Goal: Information Seeking & Learning: Understand process/instructions

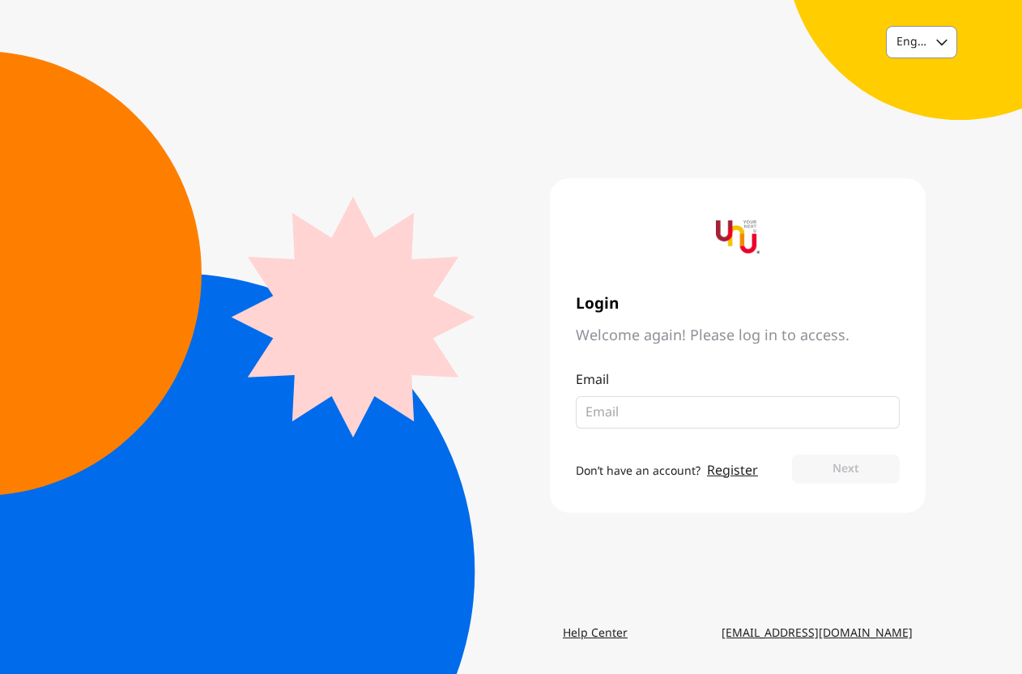
click at [931, 37] on div "English" at bounding box center [922, 42] width 70 height 31
click at [917, 103] on div "Thai" at bounding box center [907, 111] width 23 height 16
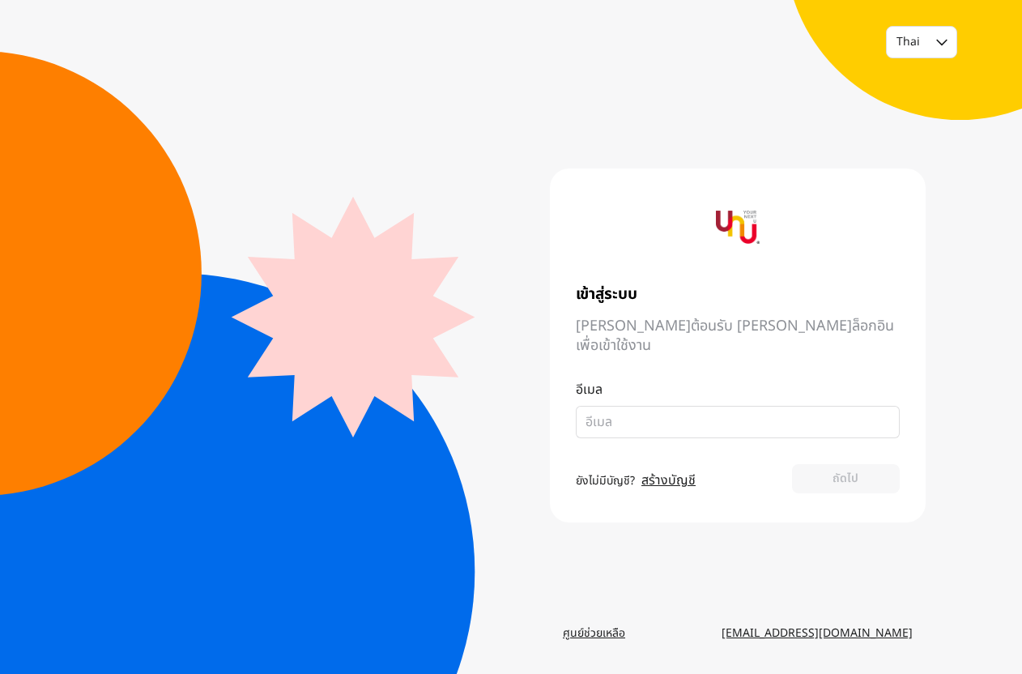
click at [321, 356] on main "เข้าสู่ระบบ ยินดีต้อนรับ กรุณาล็อกอินเพื่อเข้าใช้งาน อีเมล ยังไม่มีบัญชี? สร้าง…" at bounding box center [510, 344] width 829 height 547
click at [763, 228] on div at bounding box center [737, 227] width 66 height 66
click at [681, 257] on div at bounding box center [738, 227] width 324 height 66
click at [705, 232] on div at bounding box center [737, 227] width 66 height 66
click at [606, 629] on link "ศูนย์ช่วยเหลือ" at bounding box center [594, 633] width 88 height 29
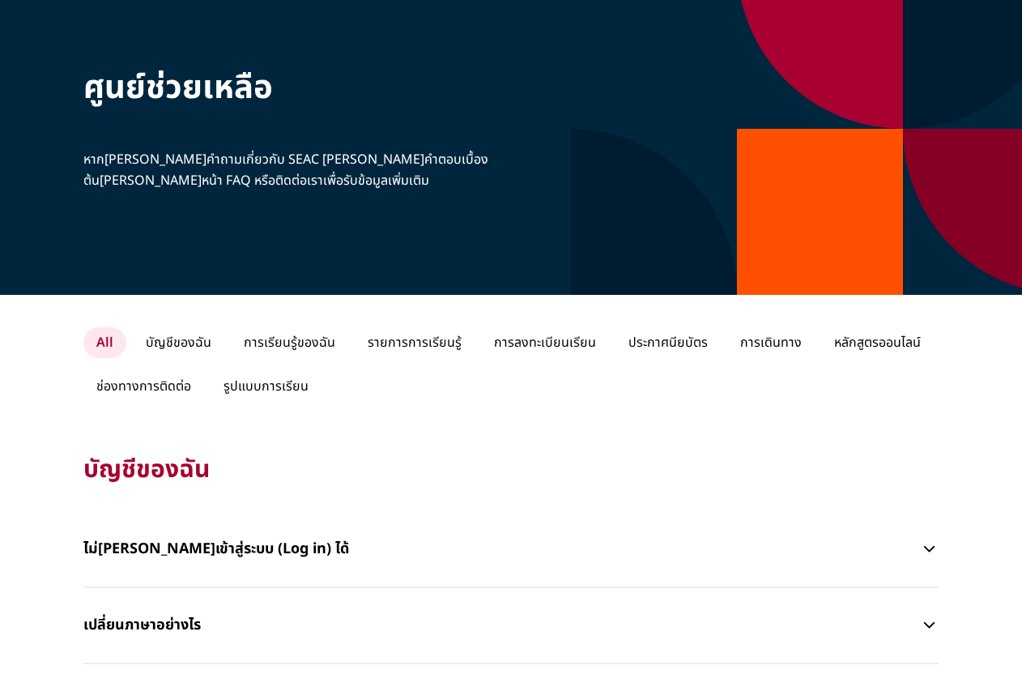
scroll to position [40, 0]
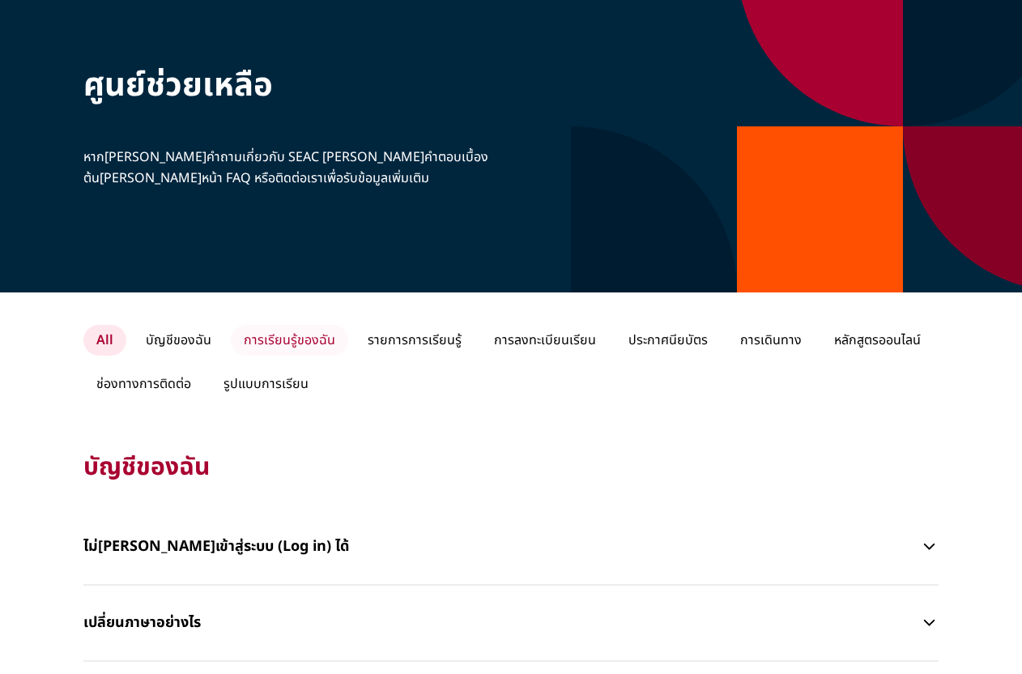
click at [284, 338] on p "การเรียนรู้ของฉัน" at bounding box center [289, 340] width 117 height 31
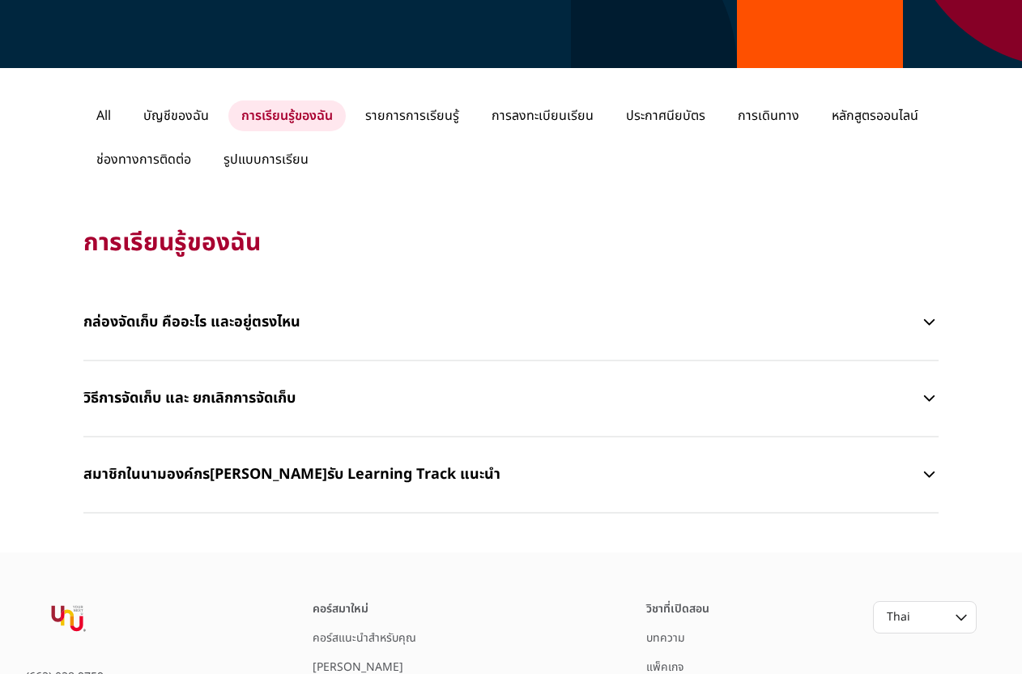
scroll to position [261, 0]
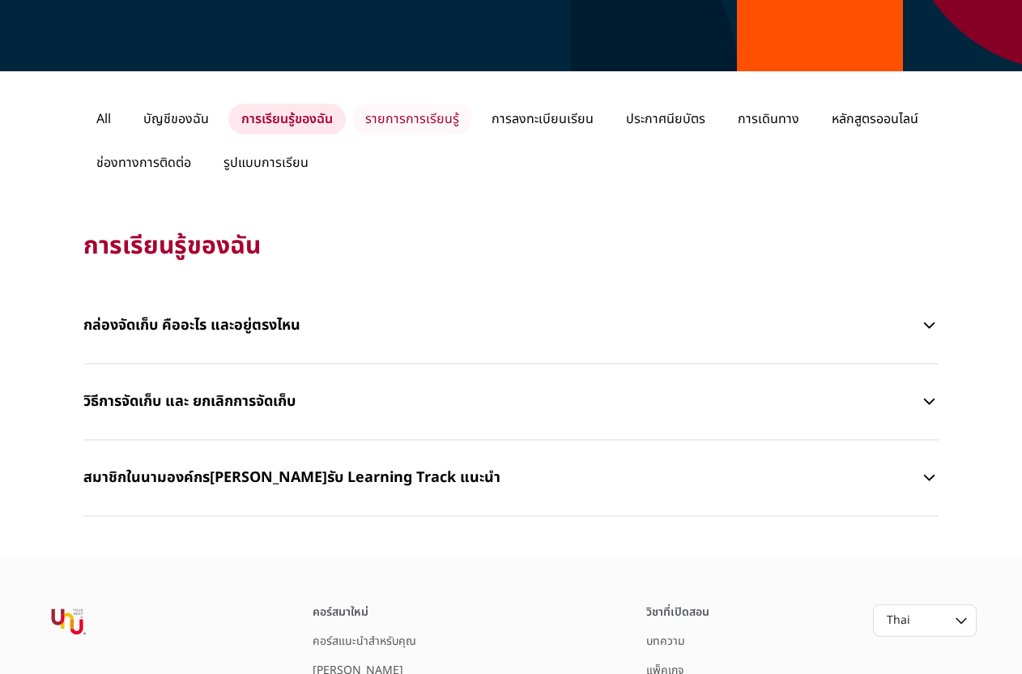
click at [411, 134] on p "รายการการเรียนรู้" at bounding box center [412, 119] width 120 height 31
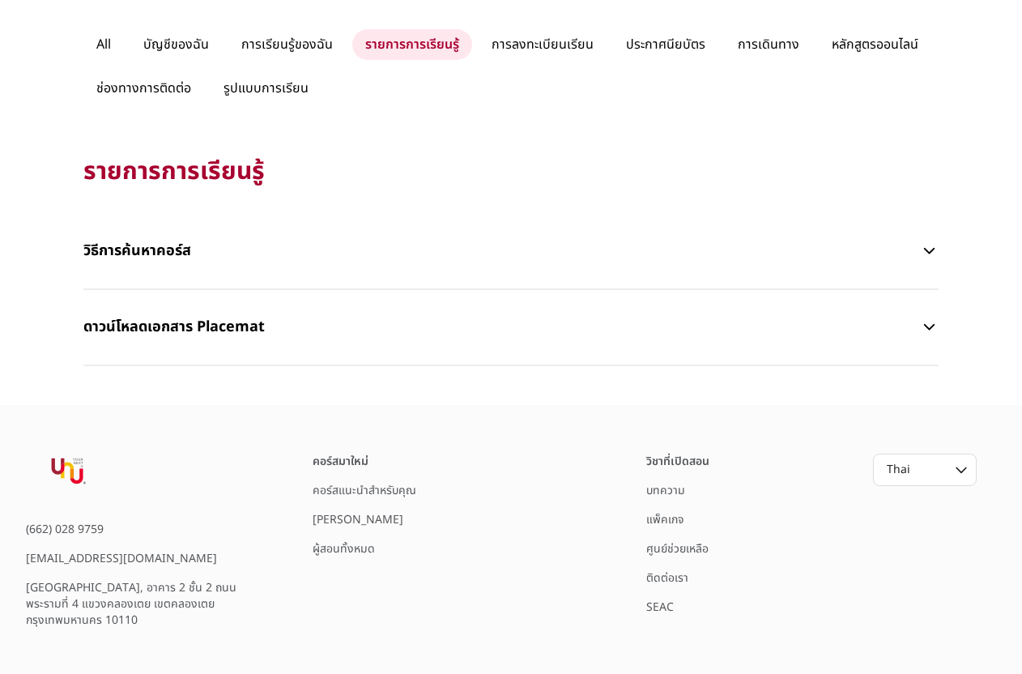
scroll to position [429, 0]
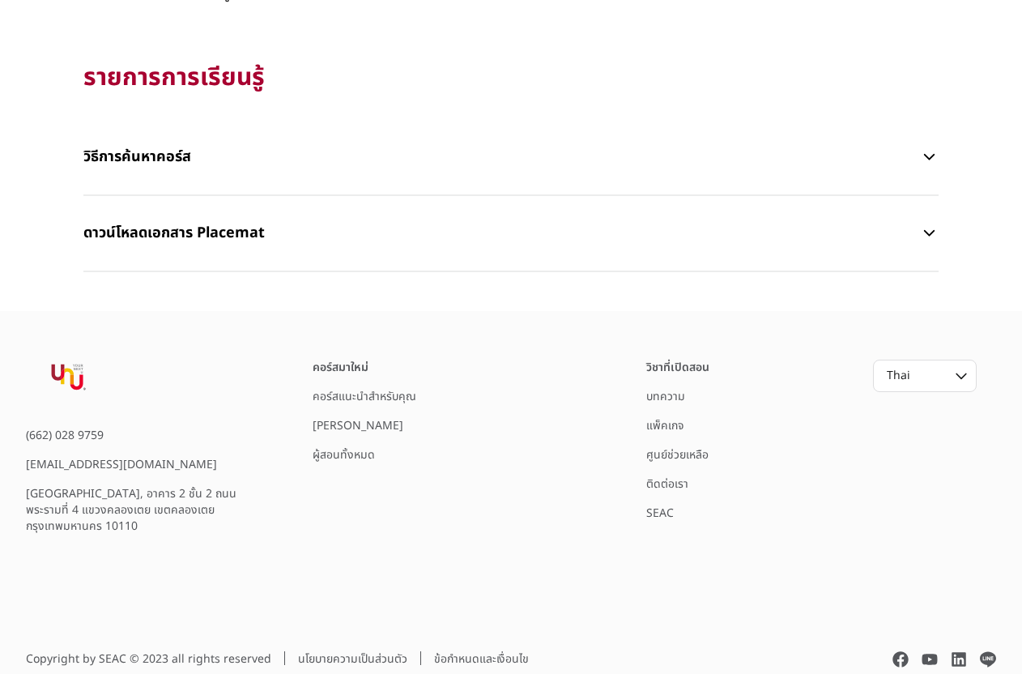
click at [395, 396] on link "คอร์สแนะนำสำหรับคุณ" at bounding box center [365, 396] width 104 height 17
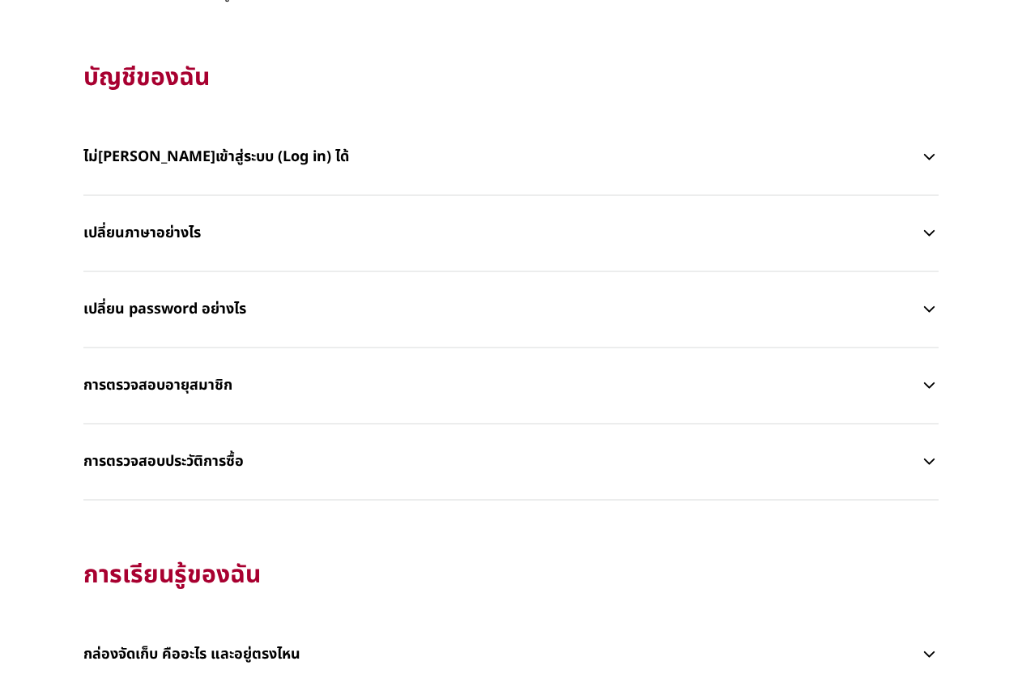
scroll to position [432, 0]
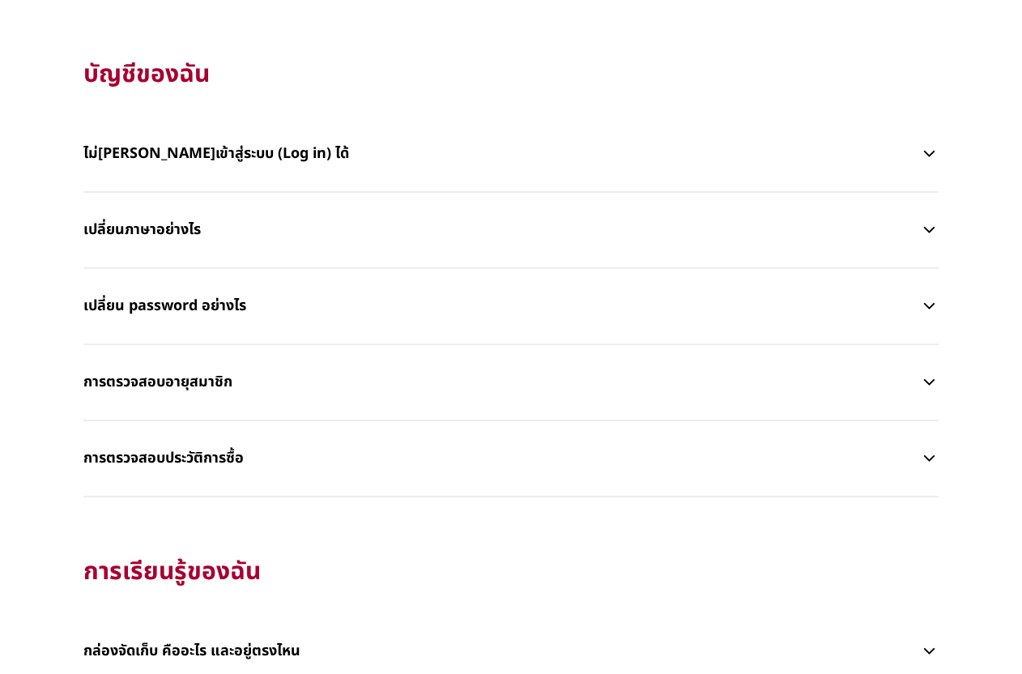
click at [928, 447] on button "การตรวจสอบประวัติการซื้อ" at bounding box center [510, 458] width 855 height 49
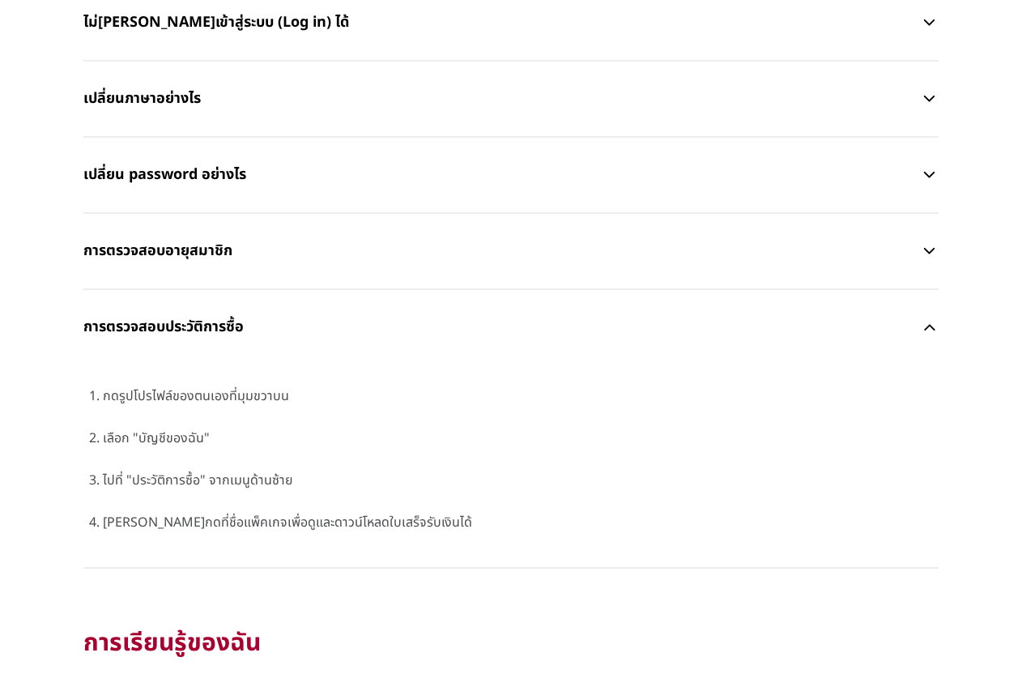
click at [207, 395] on li "กดรูปโปรไฟล์ของตนเองที่มุมขวาบน" at bounding box center [521, 395] width 836 height 21
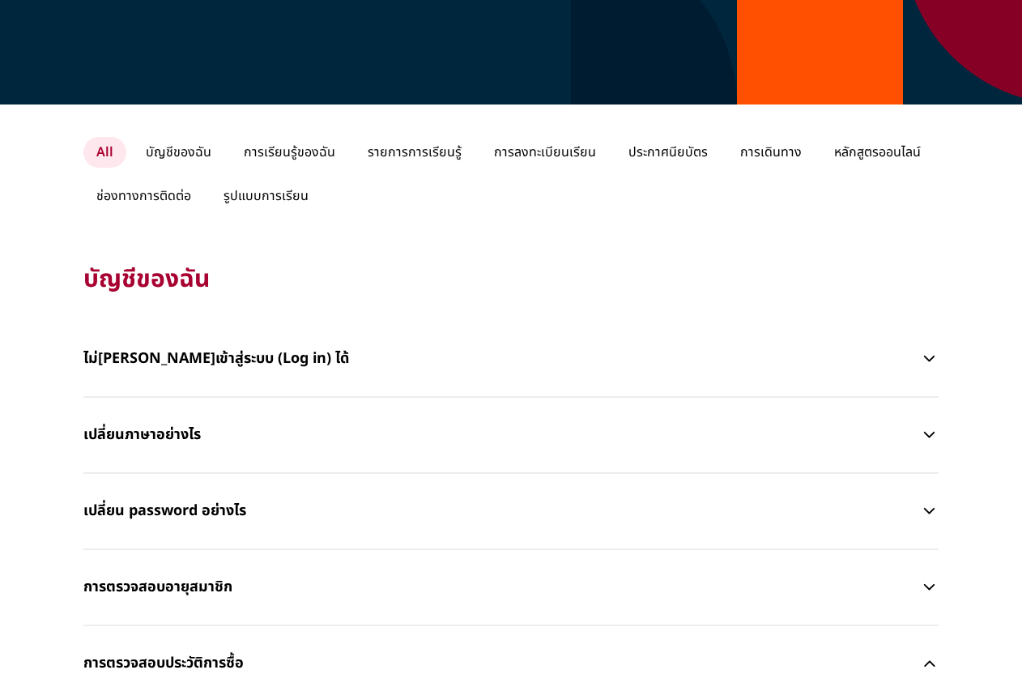
scroll to position [0, 0]
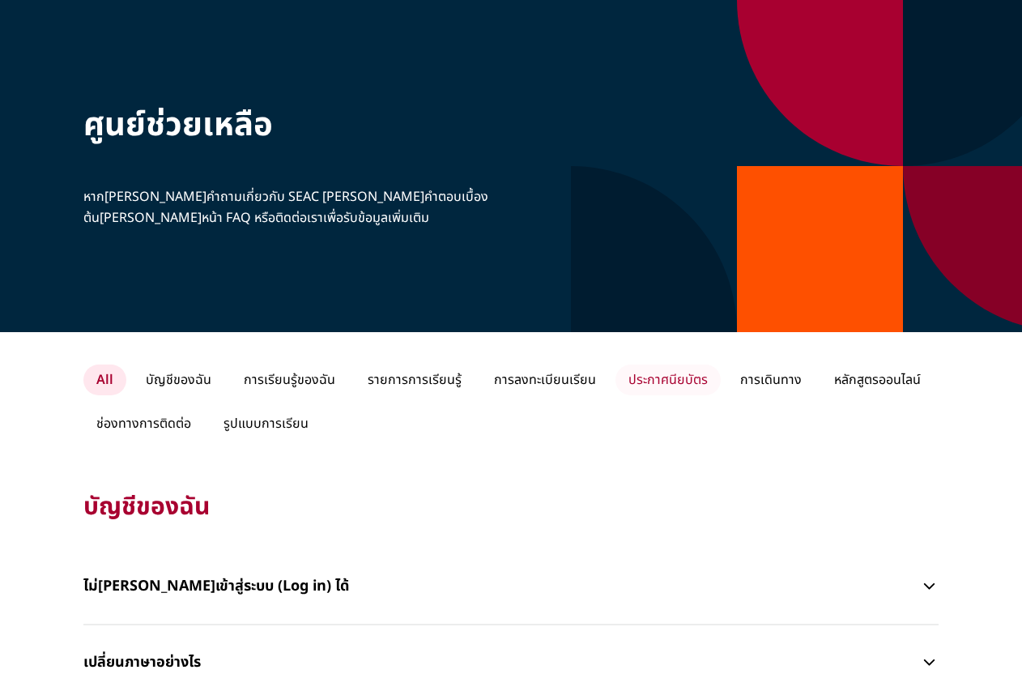
click at [670, 384] on p "ประกาศนียบัตร" at bounding box center [667, 379] width 105 height 31
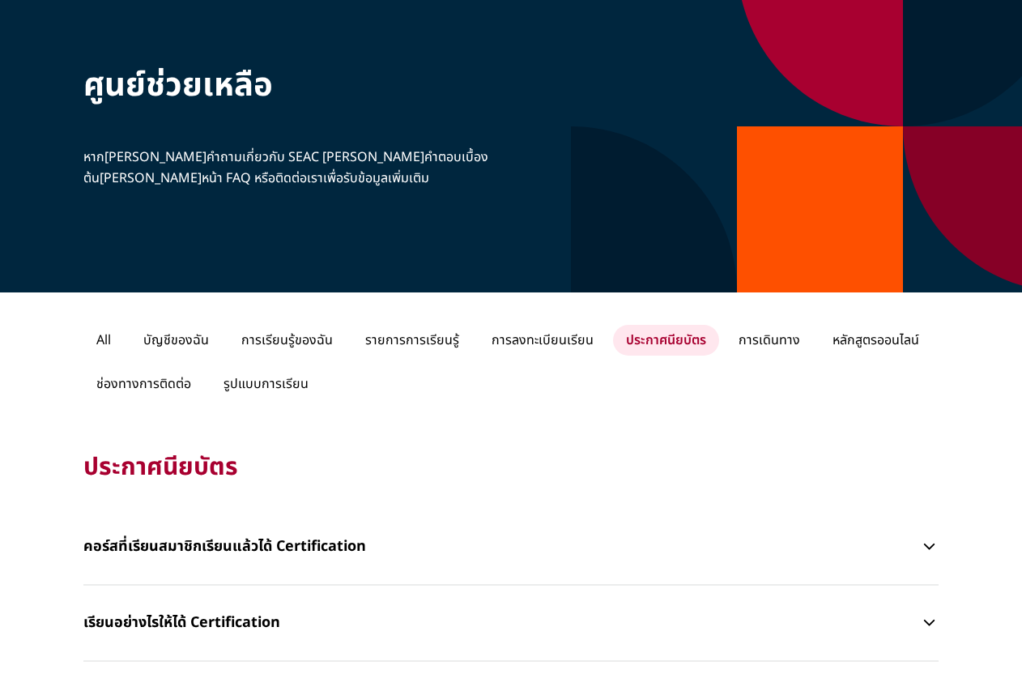
scroll to position [5, 0]
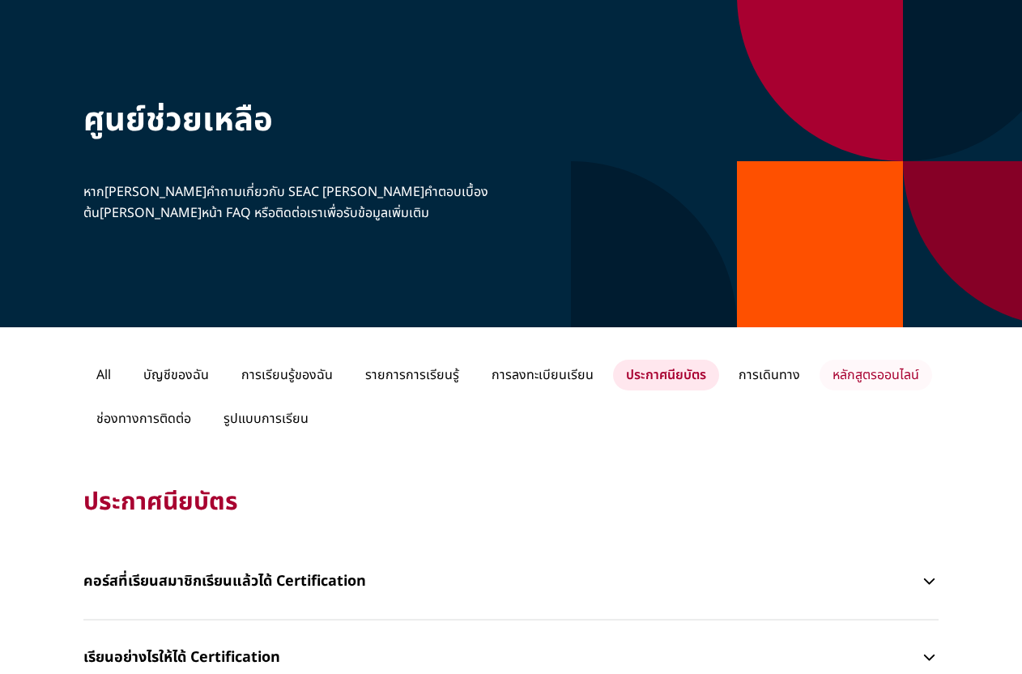
click at [872, 378] on p "หลักสูตรออนไลน์" at bounding box center [875, 375] width 113 height 31
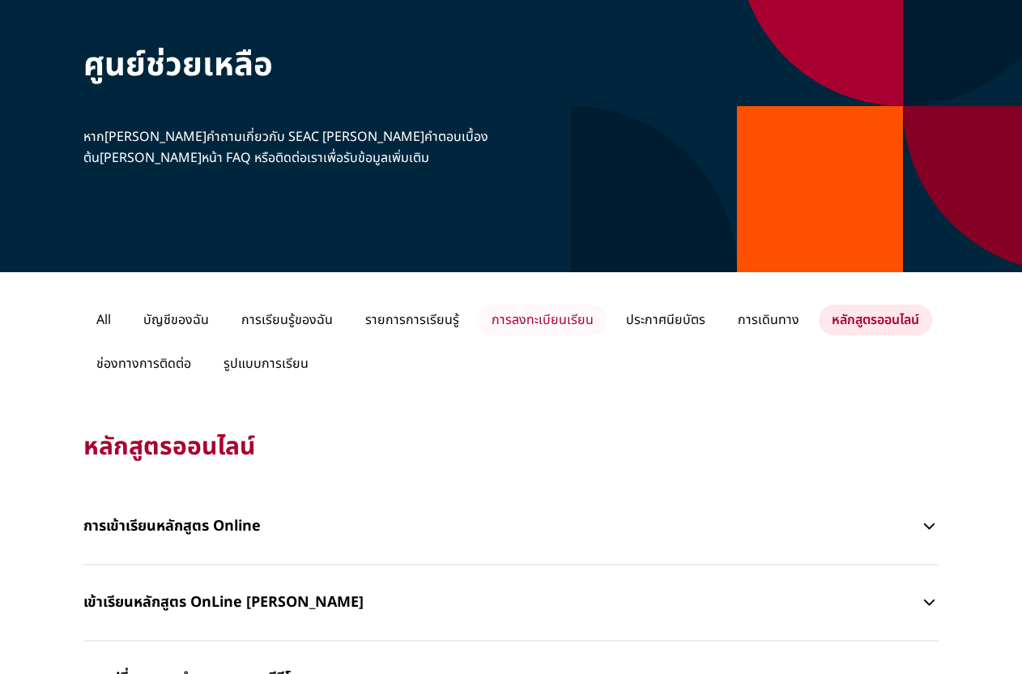
scroll to position [286, 0]
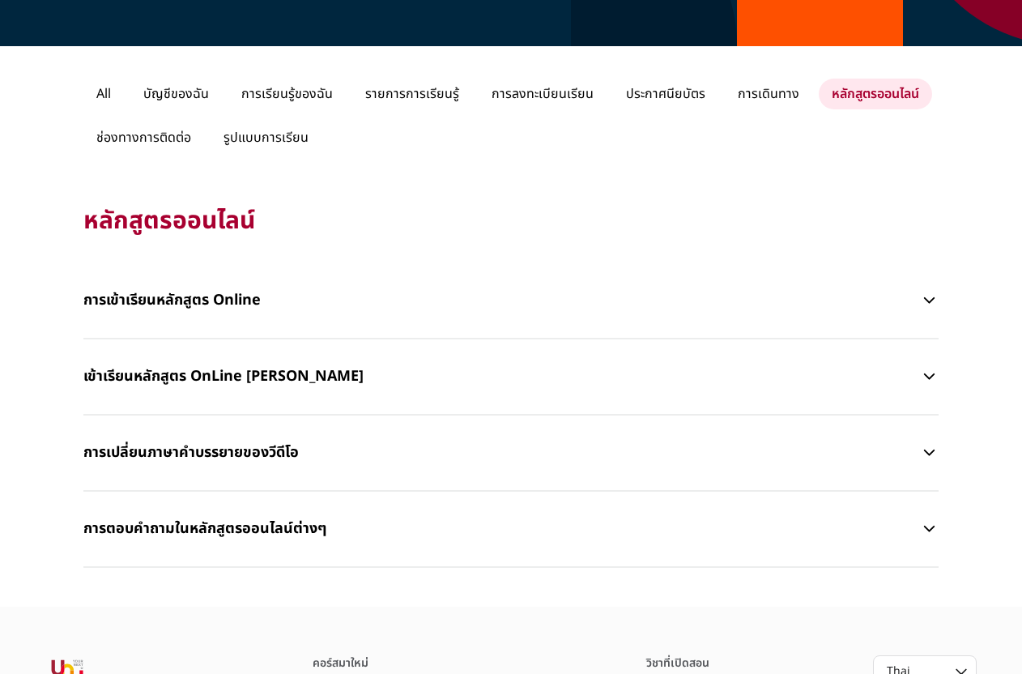
click at [318, 307] on p "การเข้าเรียนหลักสูตร Online" at bounding box center [501, 300] width 836 height 49
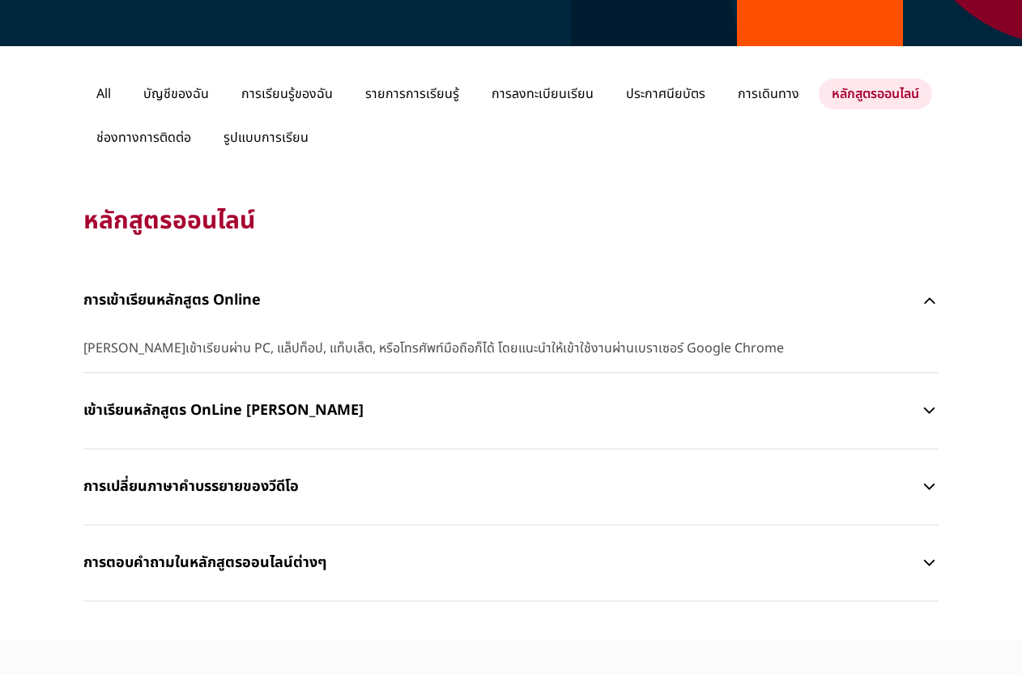
click at [306, 338] on span "[PERSON_NAME]เข้าเรียนผ่าน PC, แล็ปท็อป, แท็บเล็ต, หรือโทรศัพท์มือถือก็ได้ โดยแ…" at bounding box center [510, 348] width 855 height 21
click at [288, 353] on span "[PERSON_NAME]เข้าเรียนผ่าน PC, แล็ปท็อป, แท็บเล็ต, หรือโทรศัพท์มือถือก็ได้ โดยแ…" at bounding box center [510, 348] width 855 height 21
click at [930, 417] on icon "button" at bounding box center [929, 410] width 19 height 19
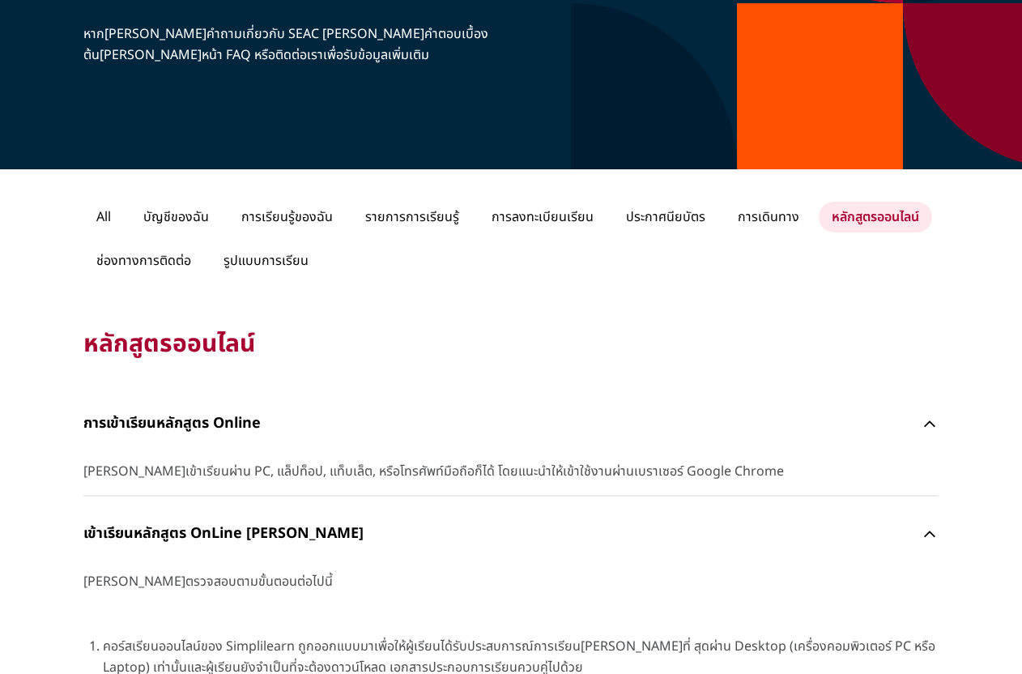
scroll to position [0, 0]
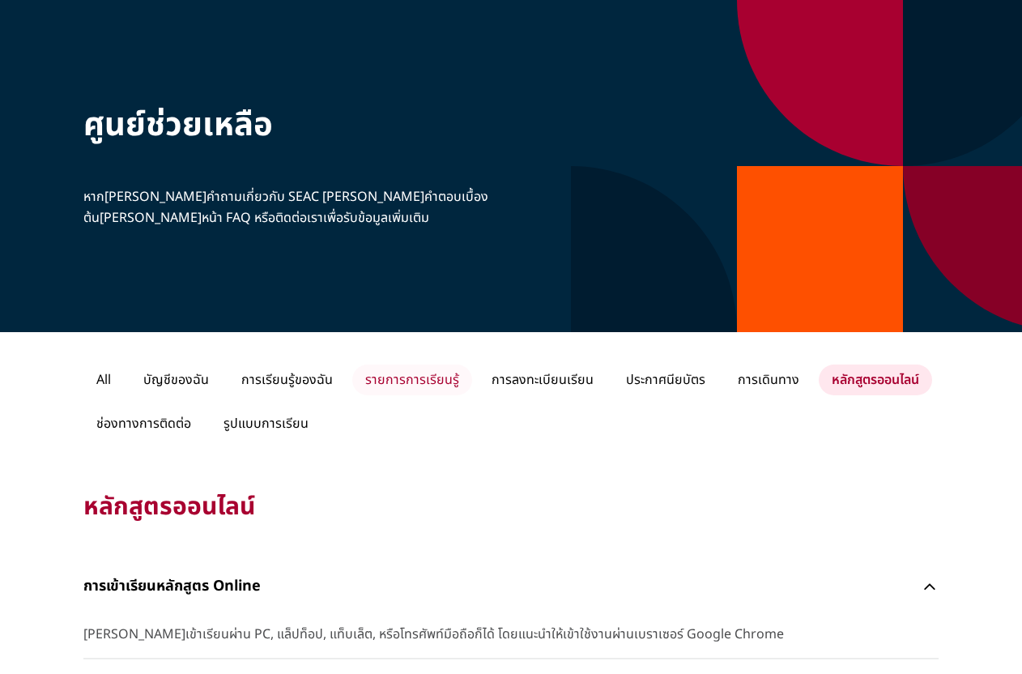
click at [411, 385] on p "รายการการเรียนรู้" at bounding box center [412, 379] width 120 height 31
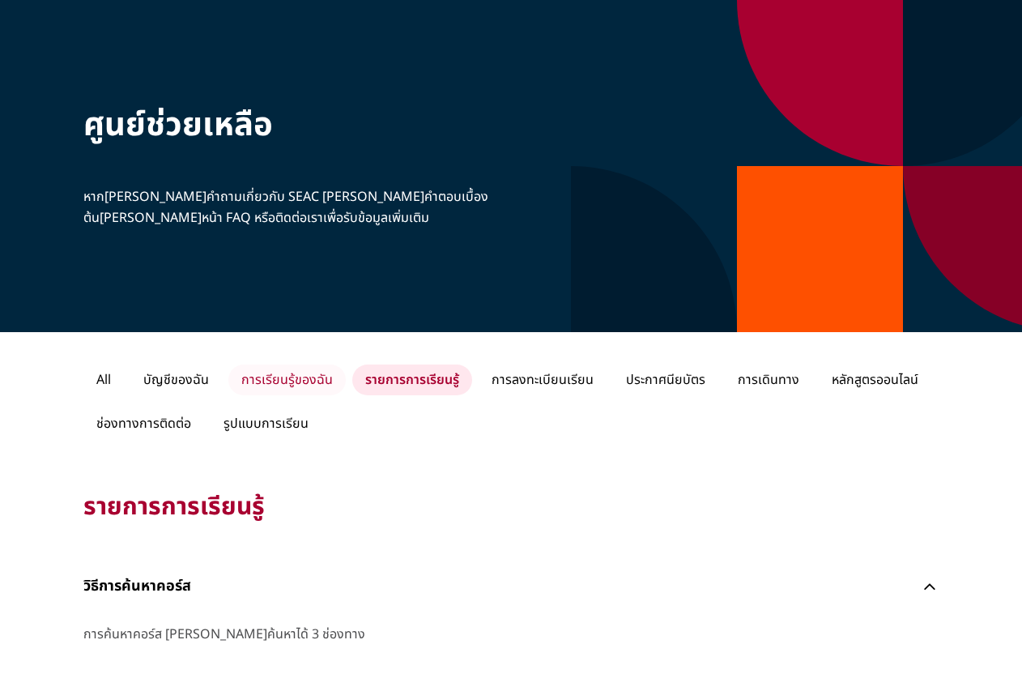
click at [306, 379] on p "การเรียนรู้ของฉัน" at bounding box center [286, 379] width 117 height 31
